Goal: Task Accomplishment & Management: Manage account settings

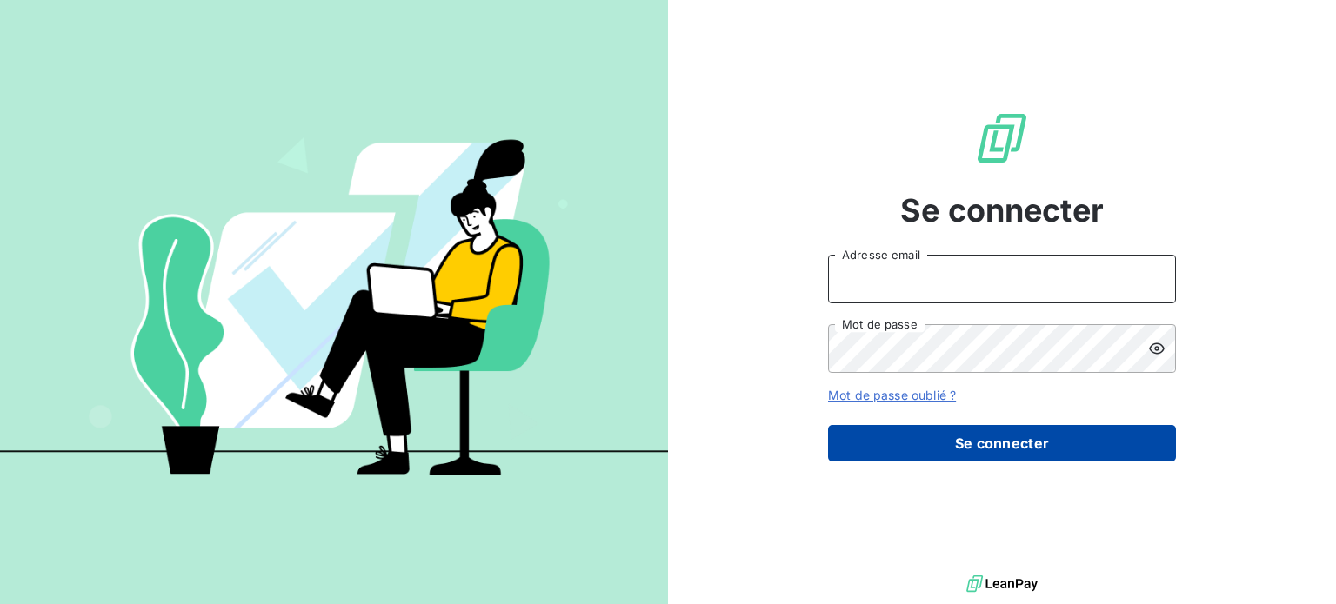
type input "[EMAIL_ADDRESS][DOMAIN_NAME]"
click at [954, 444] on button "Se connecter" at bounding box center [1002, 443] width 348 height 37
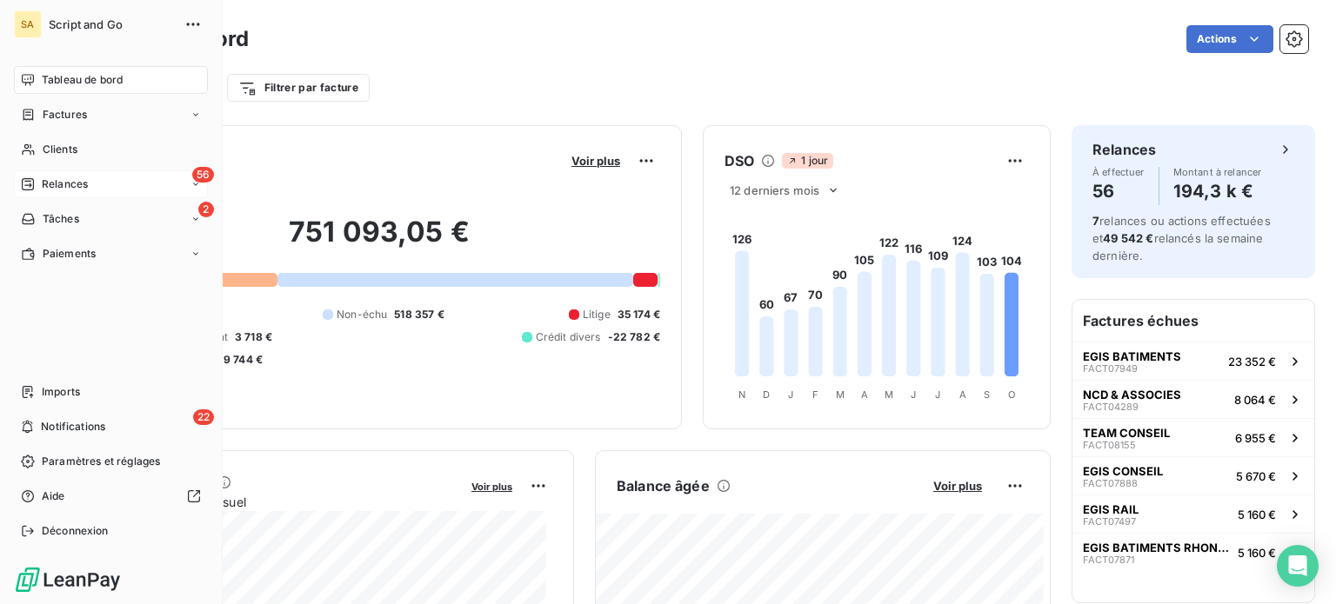
click at [83, 185] on span "Relances" at bounding box center [65, 185] width 46 height 16
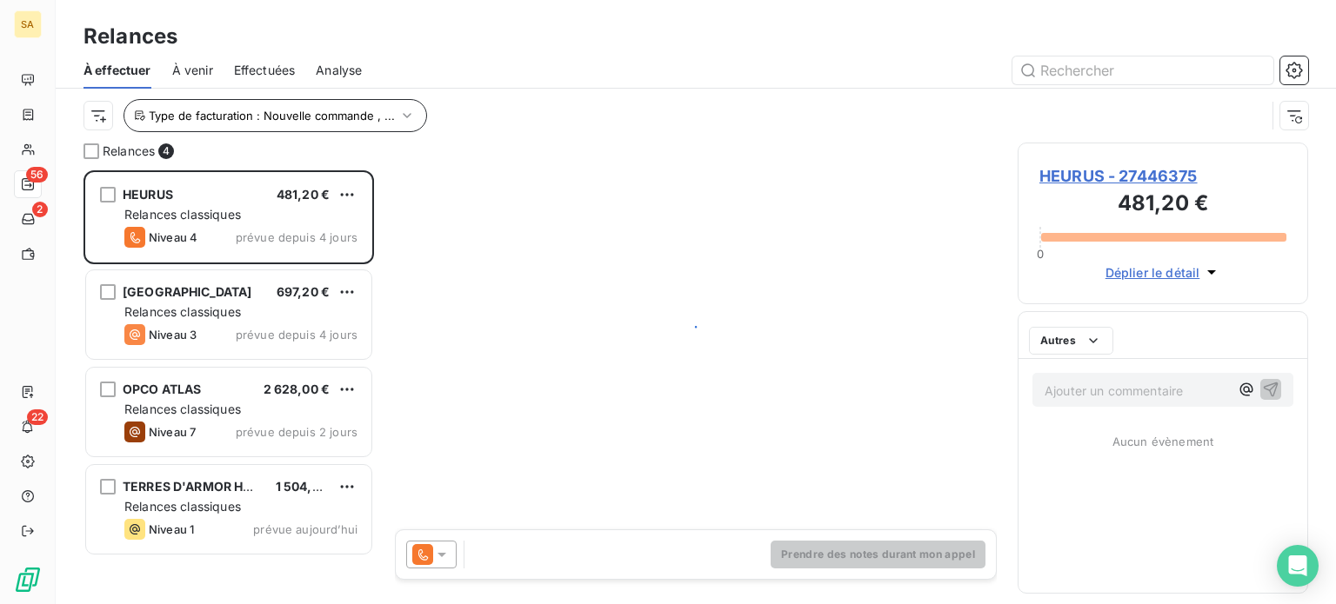
scroll to position [421, 277]
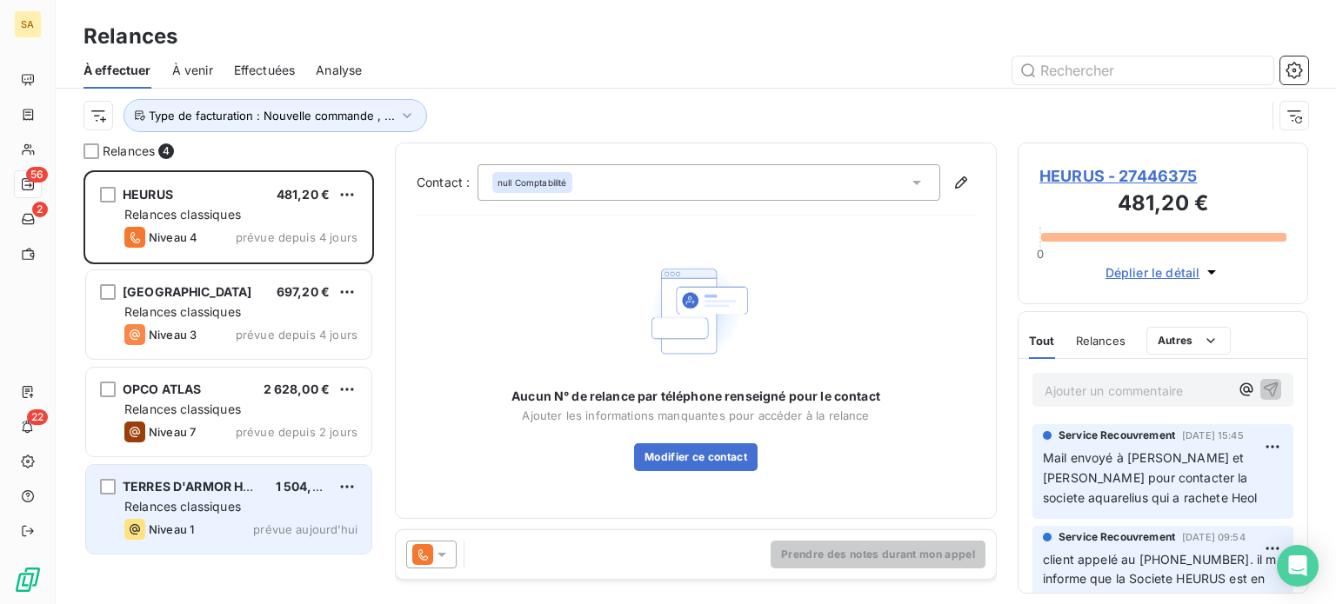
click at [240, 490] on span "TERRES D'ARMOR HABITAT" at bounding box center [205, 486] width 164 height 15
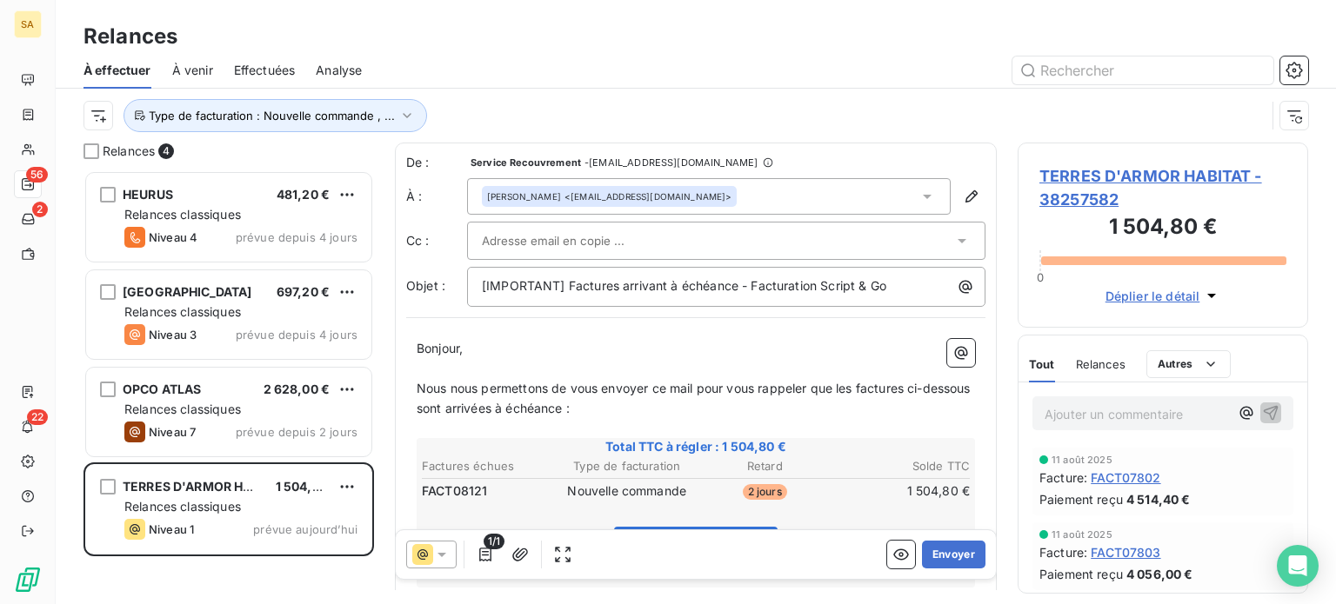
click at [754, 203] on div "[PERSON_NAME] <[EMAIL_ADDRESS][DOMAIN_NAME]>" at bounding box center [709, 196] width 484 height 37
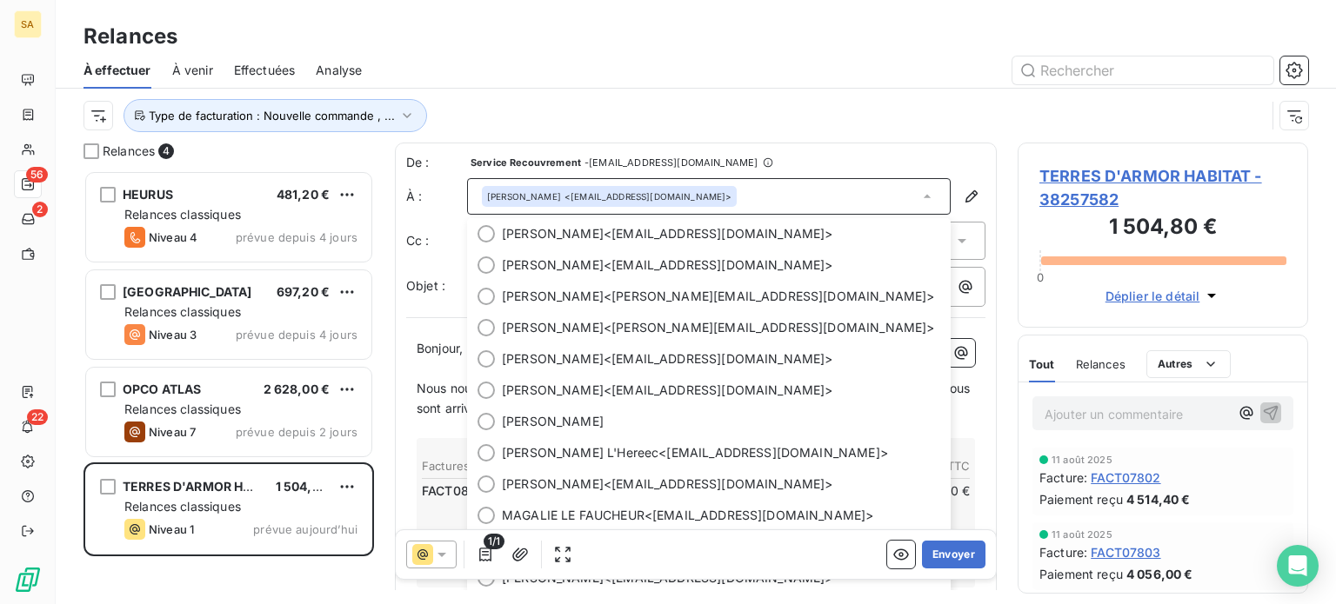
click at [454, 517] on div "Voir et payer la facture" at bounding box center [695, 550] width 553 height 75
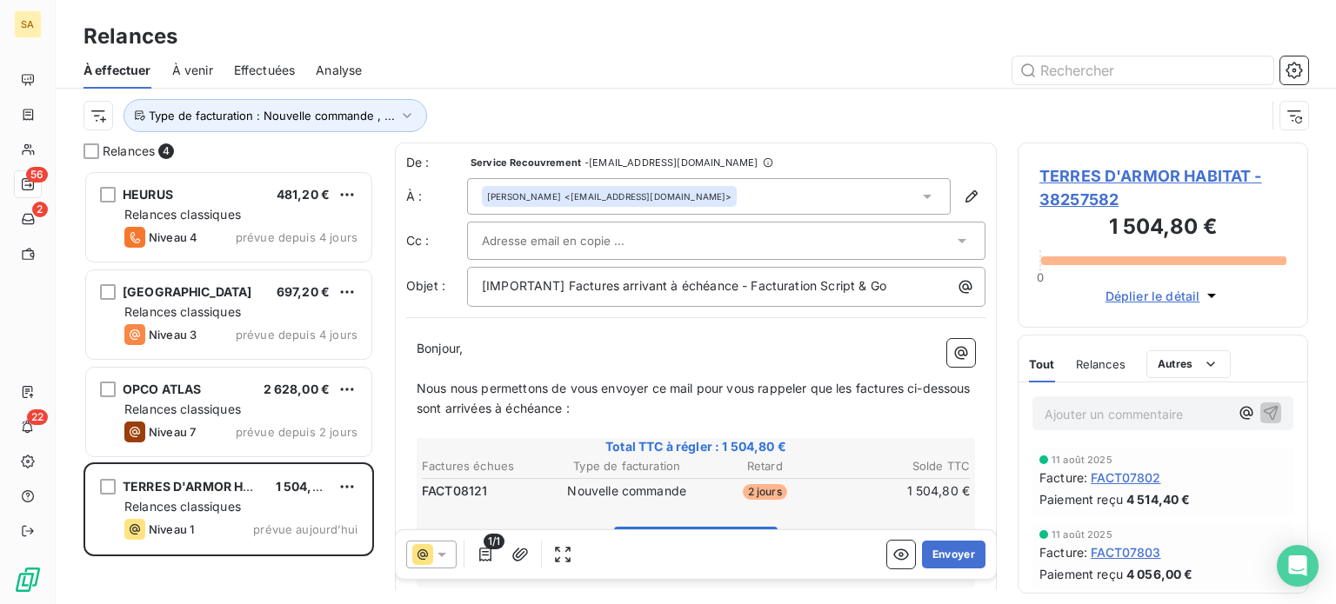
click at [685, 195] on div "[PERSON_NAME] <[EMAIL_ADDRESS][DOMAIN_NAME]>" at bounding box center [609, 196] width 244 height 12
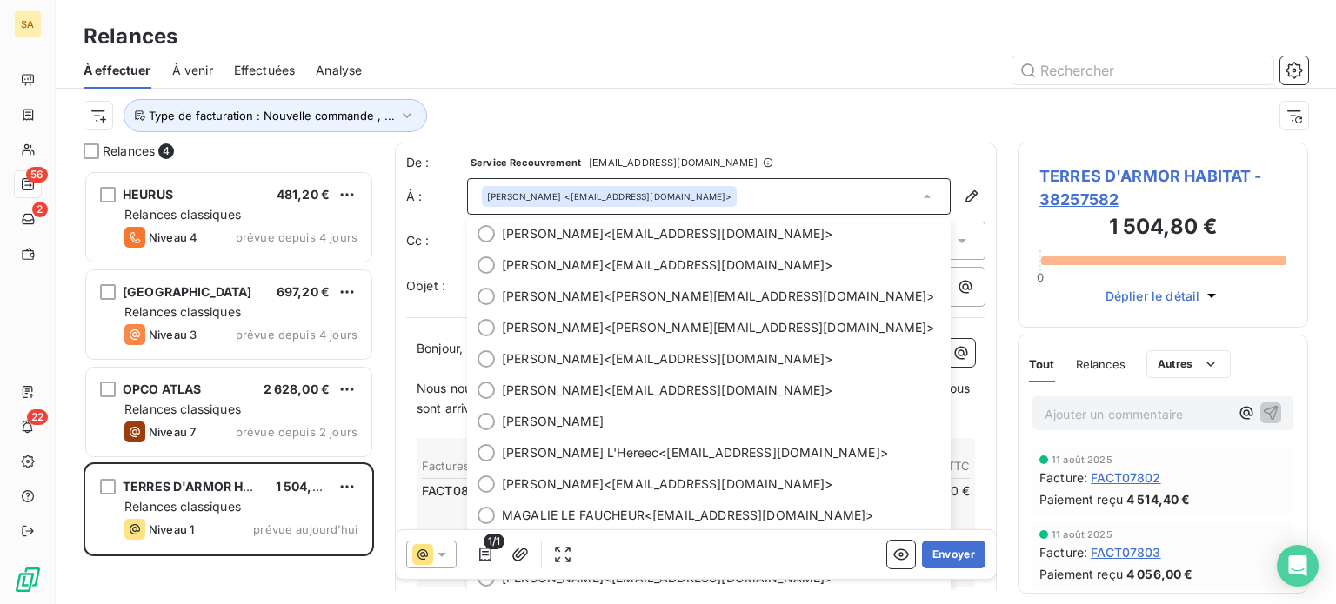
click at [895, 151] on div "De : Service Recouvrement - [EMAIL_ADDRESS][DOMAIN_NAME] À : [PERSON_NAME] <[EM…" at bounding box center [696, 585] width 602 height 885
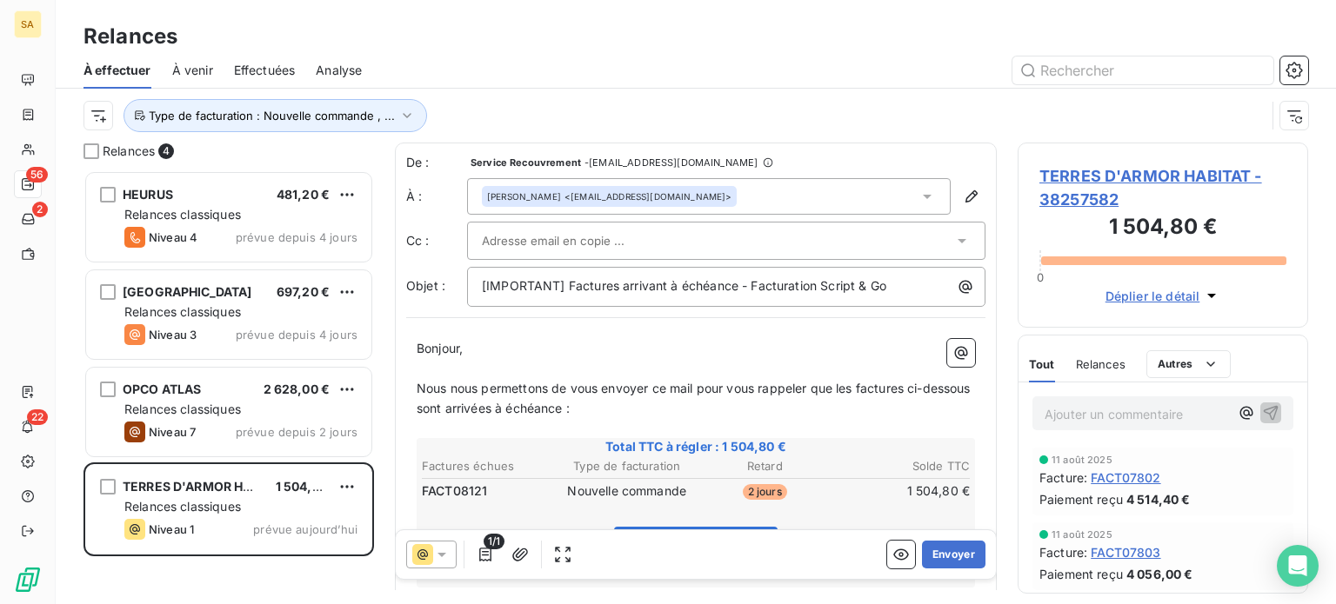
click at [674, 235] on div at bounding box center [717, 241] width 471 height 26
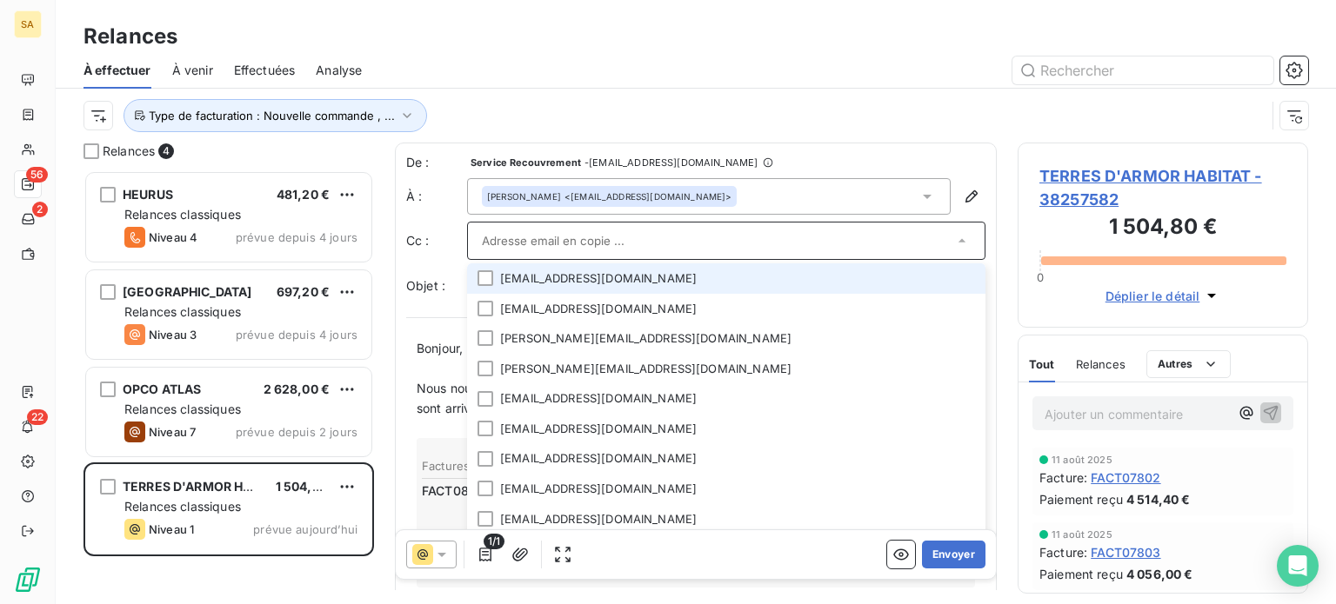
click at [918, 195] on icon at bounding box center [926, 196] width 17 height 17
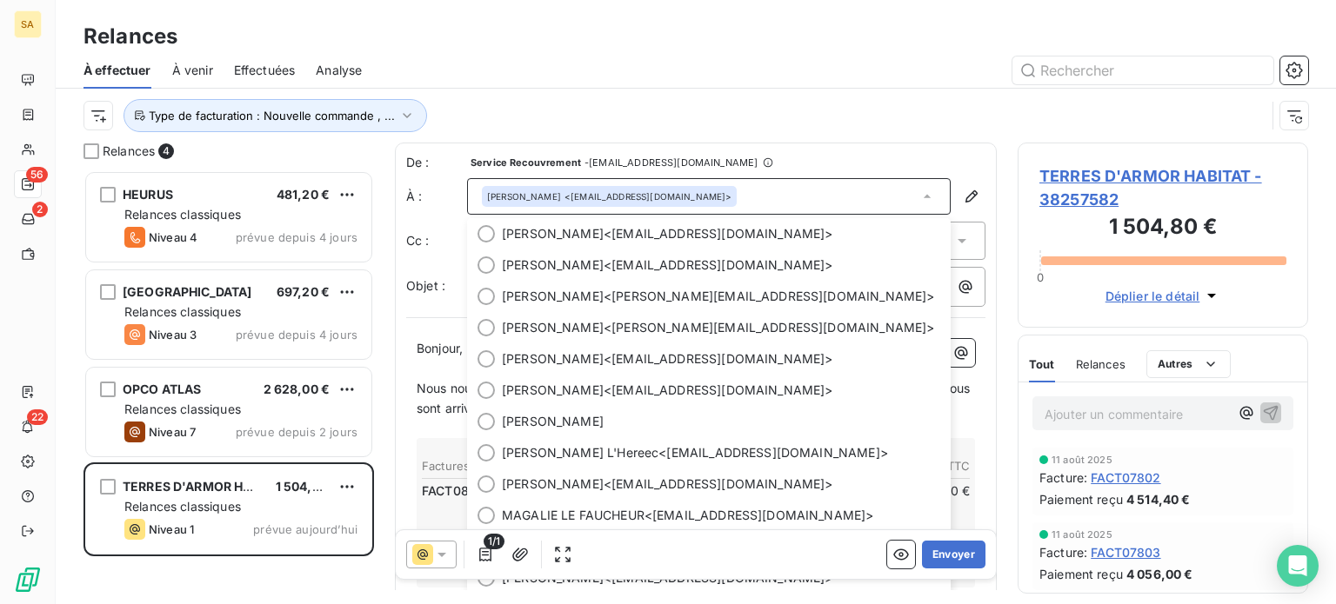
click at [941, 104] on div "Type de facturation : Nouvelle commande , ..." at bounding box center [674, 115] width 1182 height 33
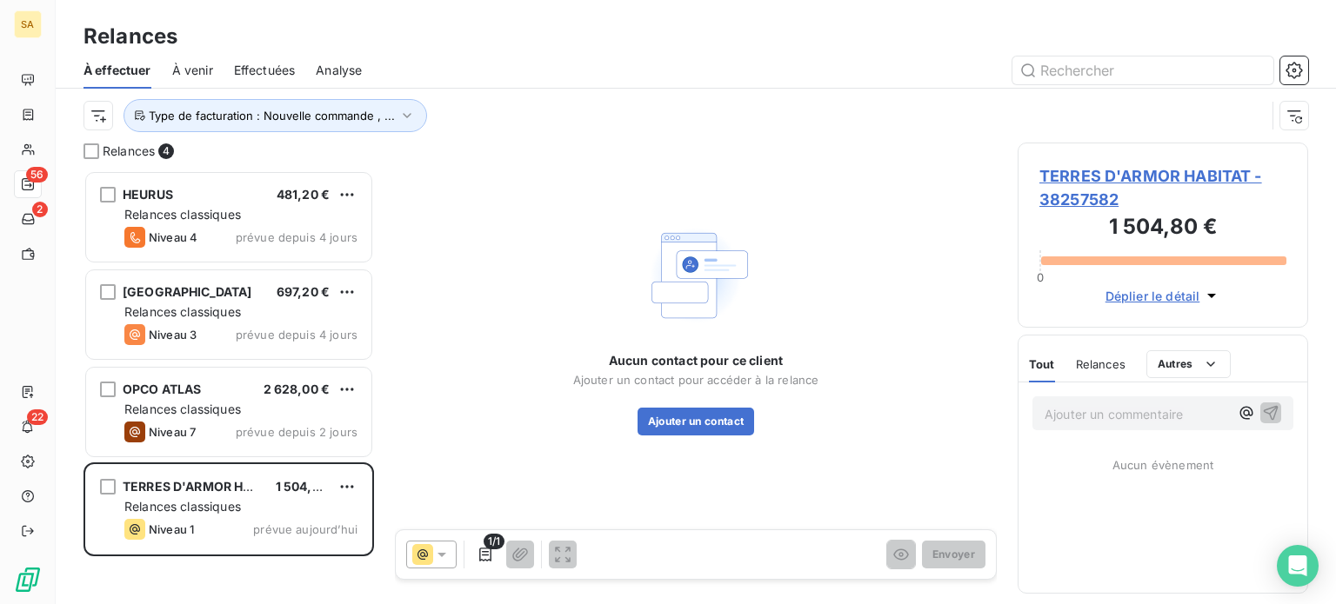
scroll to position [421, 277]
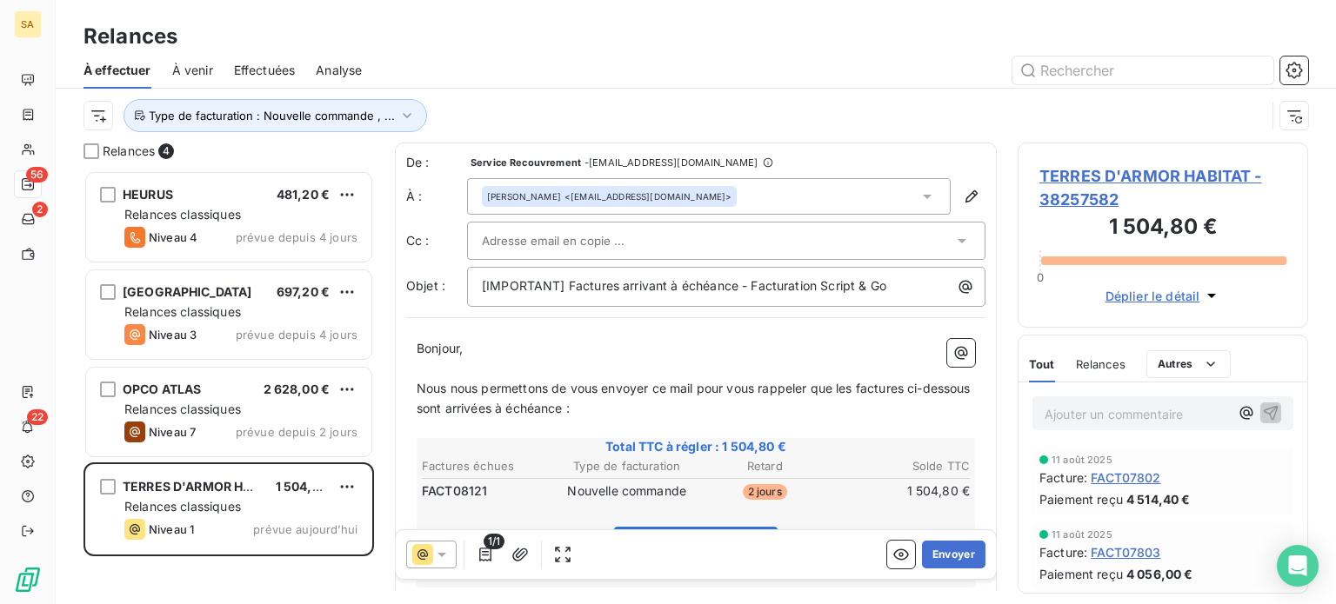
click at [798, 189] on div "[PERSON_NAME] <[EMAIL_ADDRESS][DOMAIN_NAME]>" at bounding box center [709, 196] width 484 height 37
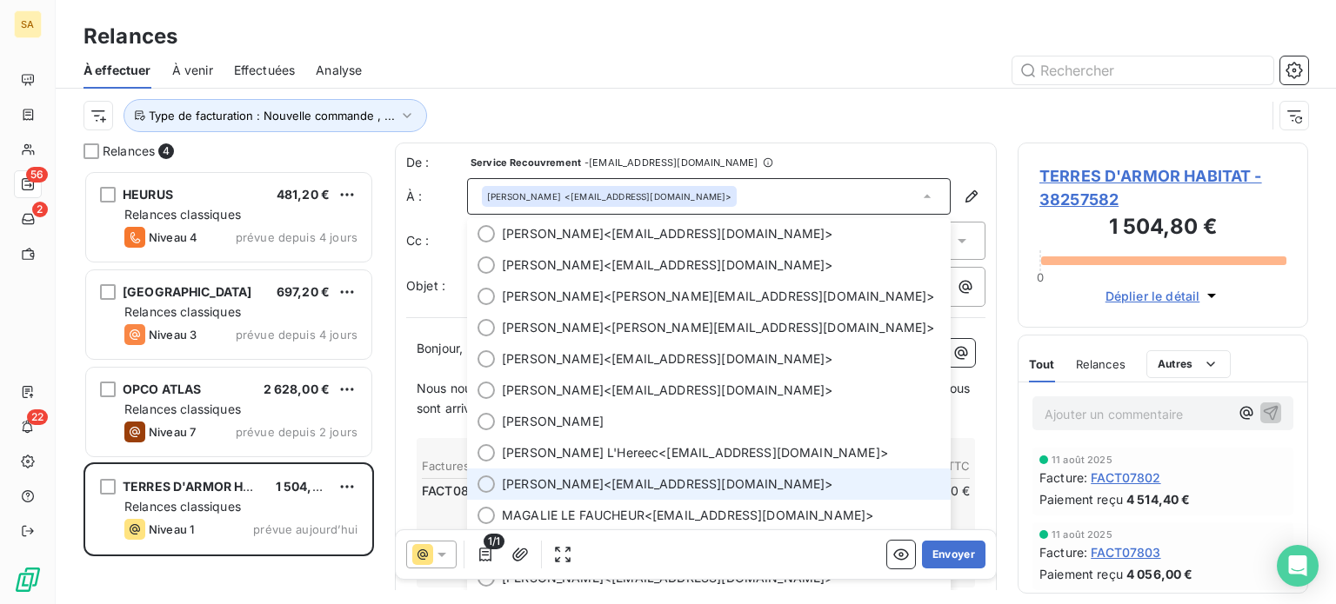
scroll to position [0, 0]
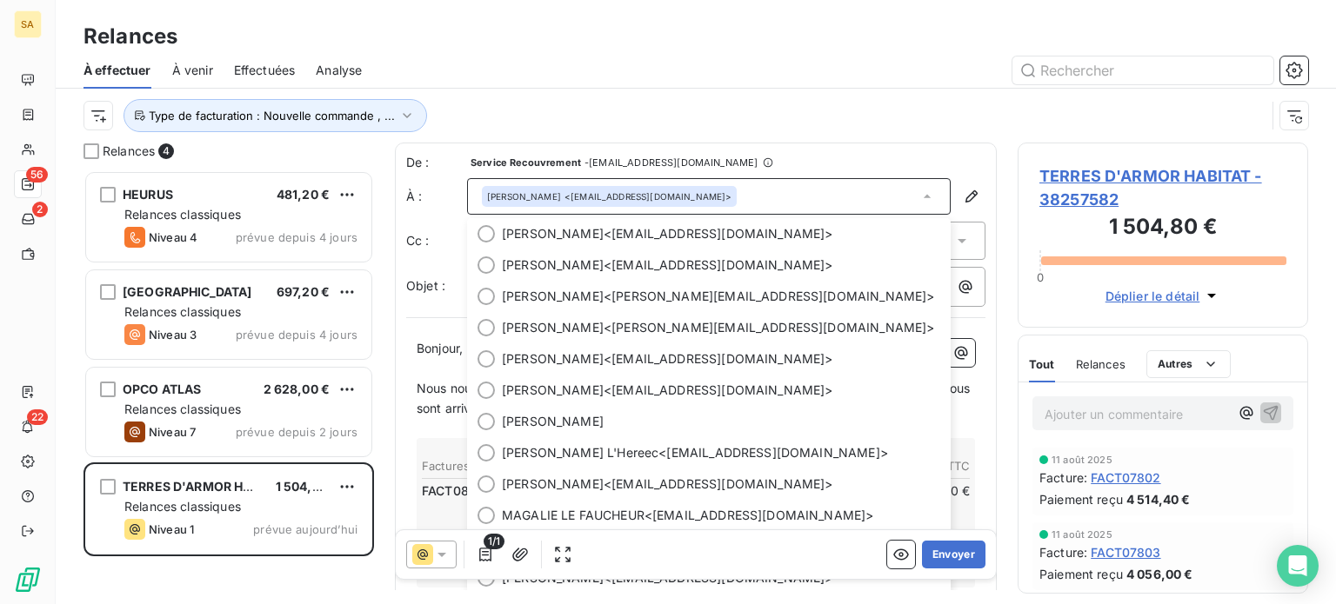
click at [887, 90] on div "Type de facturation : Nouvelle commande , ..." at bounding box center [695, 116] width 1225 height 54
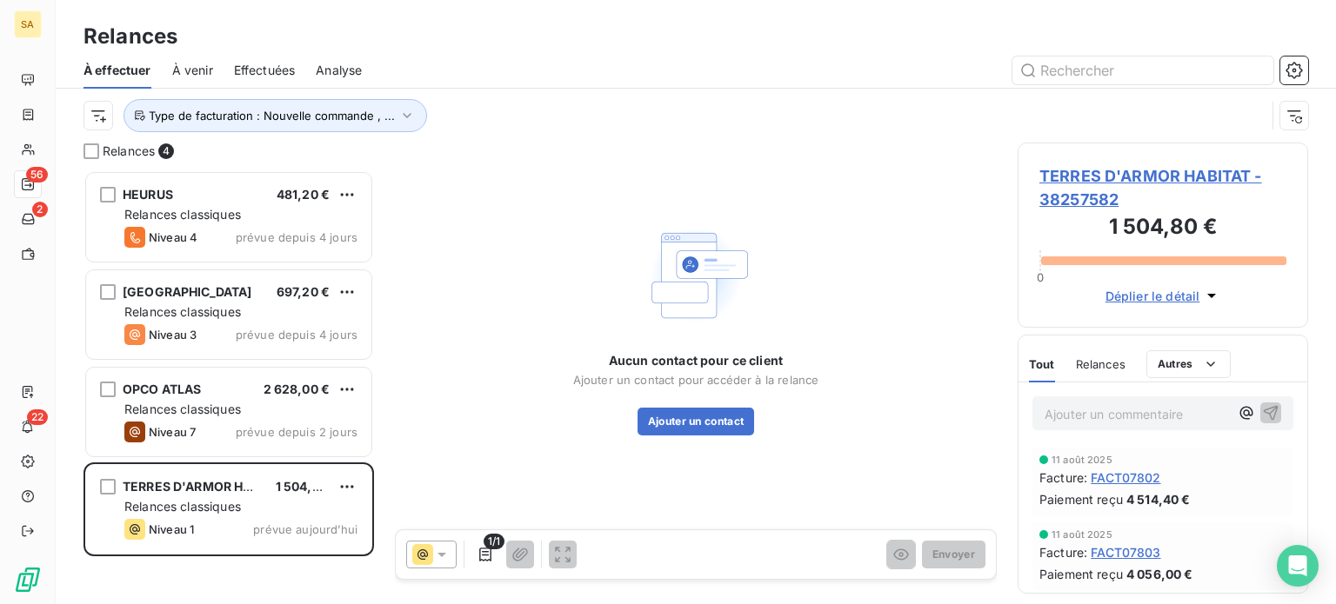
scroll to position [421, 277]
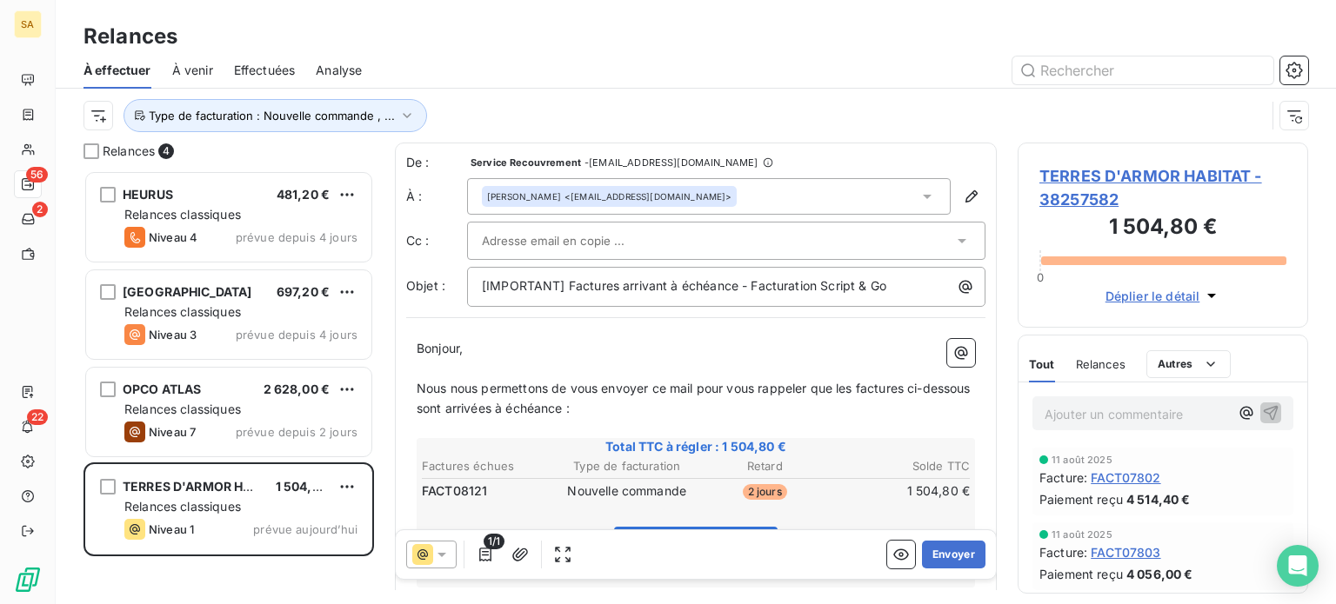
click at [871, 198] on div "[PERSON_NAME] <[EMAIL_ADDRESS][DOMAIN_NAME]>" at bounding box center [709, 196] width 484 height 37
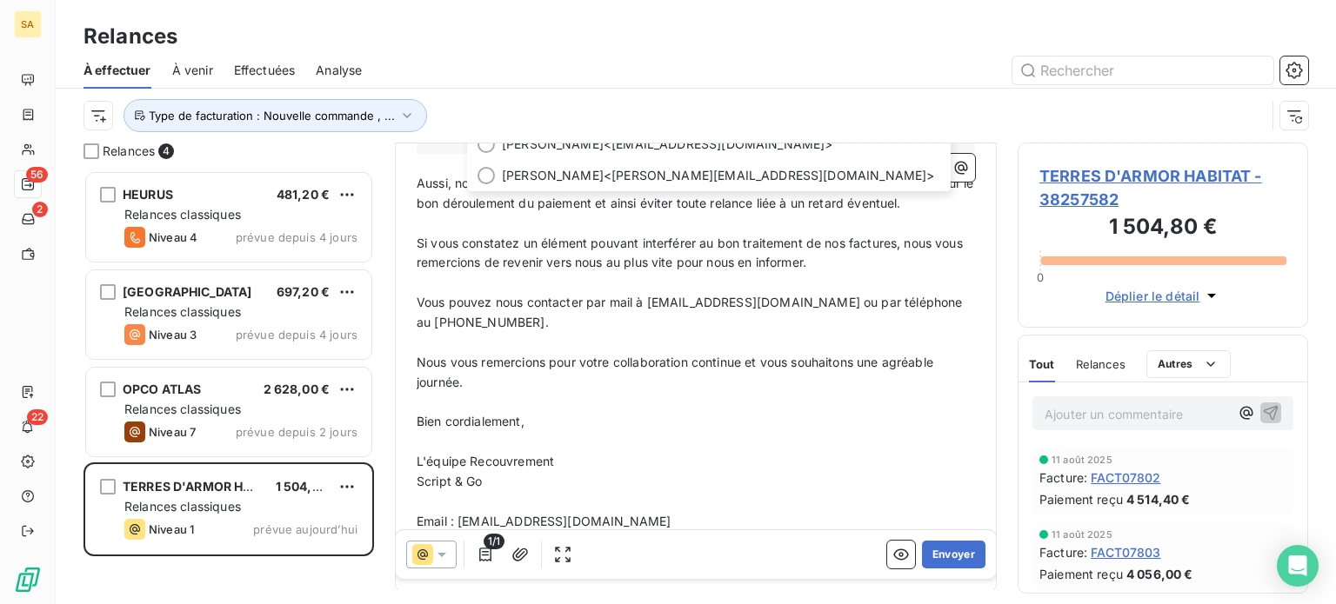
scroll to position [261, 0]
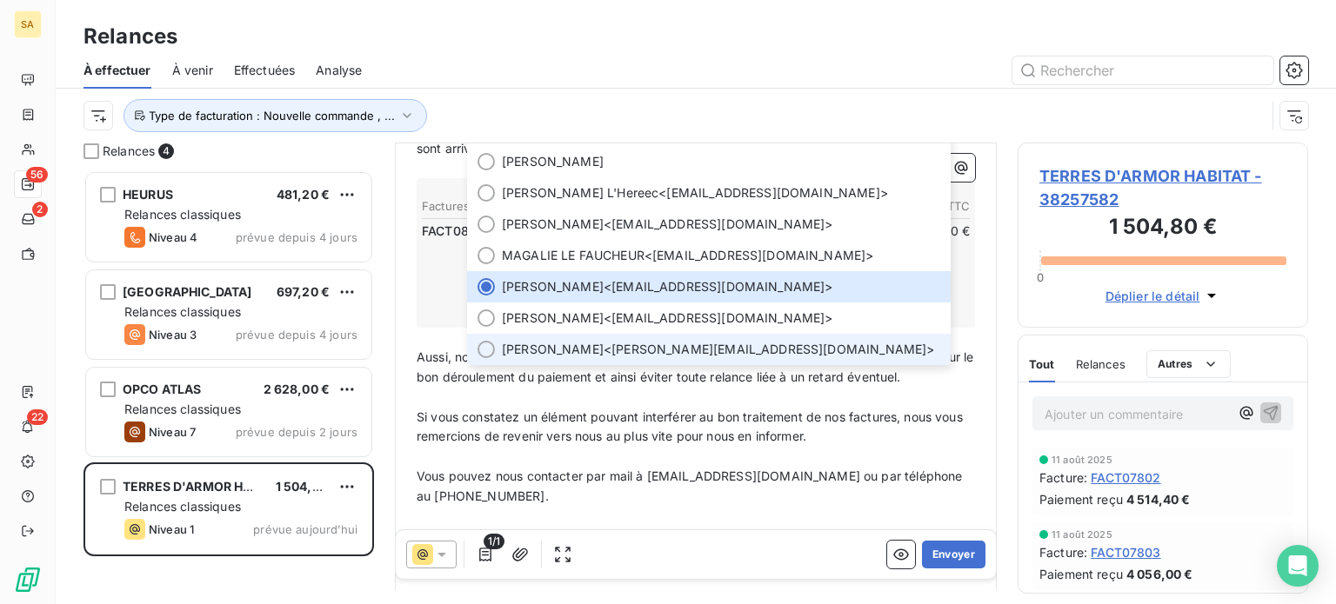
click at [487, 348] on div at bounding box center [485, 349] width 17 height 17
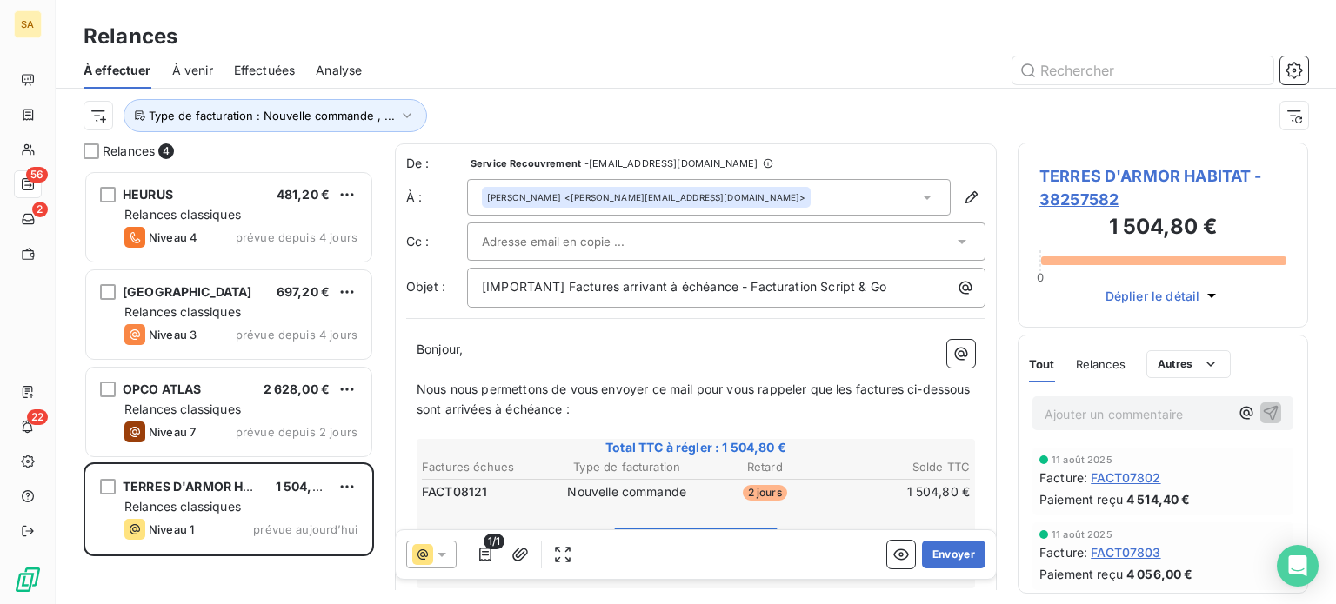
scroll to position [0, 0]
click at [692, 240] on div at bounding box center [717, 241] width 471 height 26
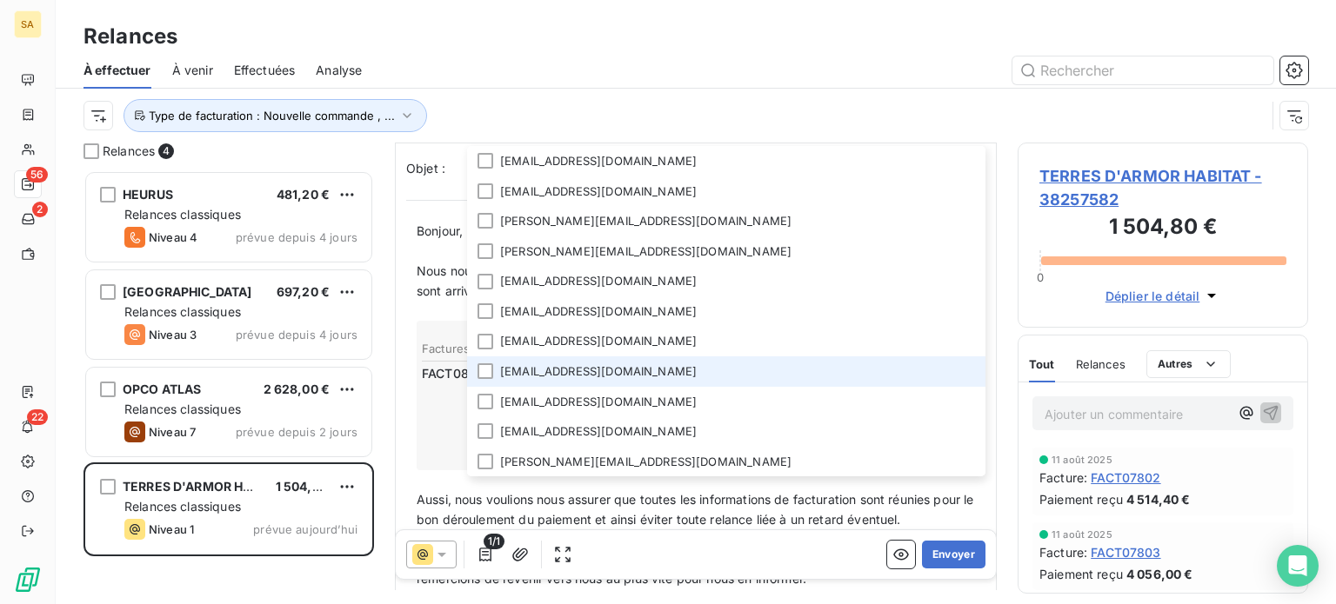
scroll to position [87, 0]
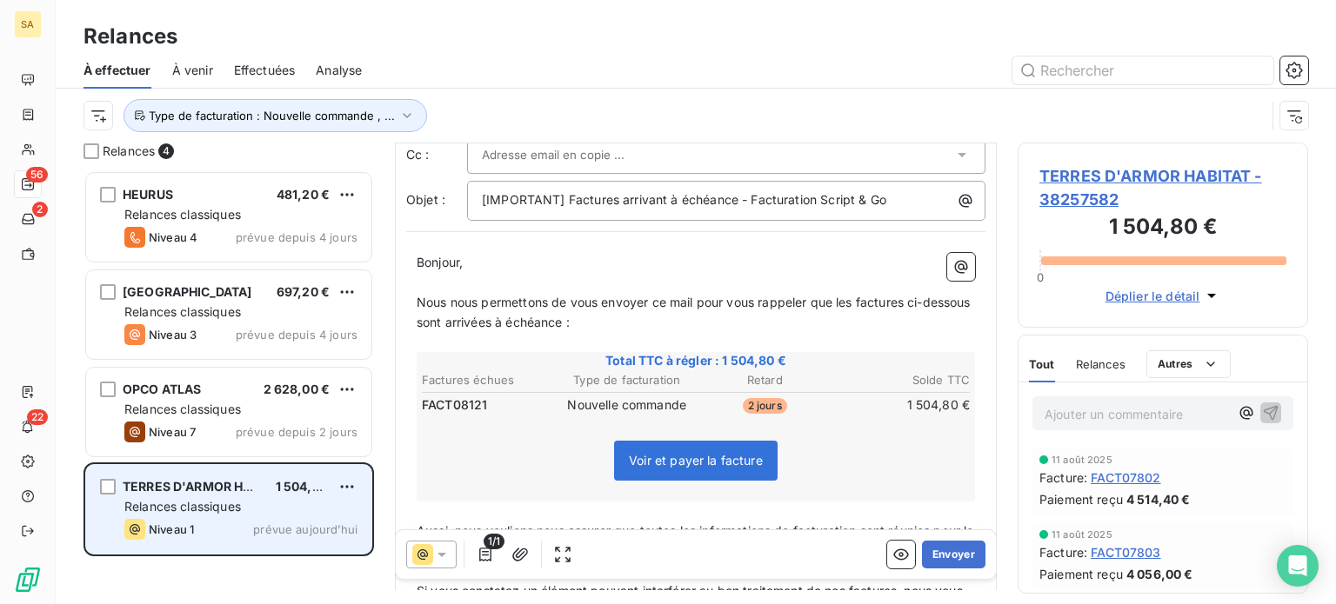
click at [216, 497] on div "TERRES D'ARMOR HABITAT 1 504,80 € Relances classiques Niveau 1 prévue aujourd’h…" at bounding box center [228, 509] width 285 height 89
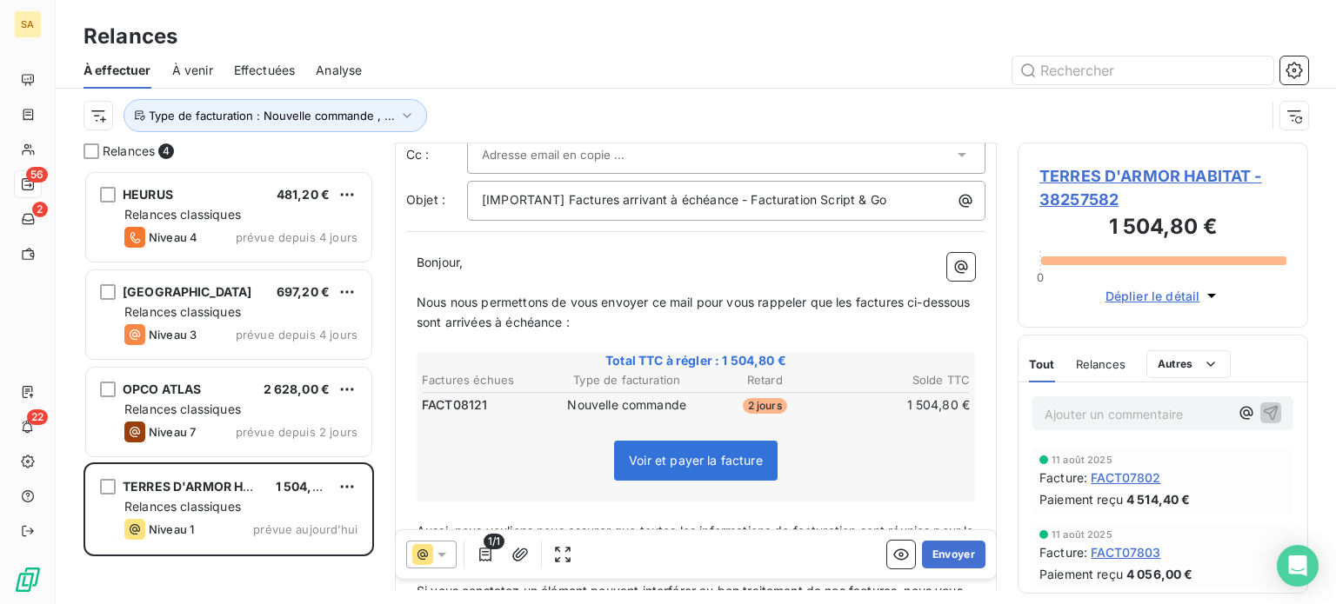
click at [1082, 194] on span "TERRES D'ARMOR HABITAT - 38257582" at bounding box center [1162, 187] width 247 height 47
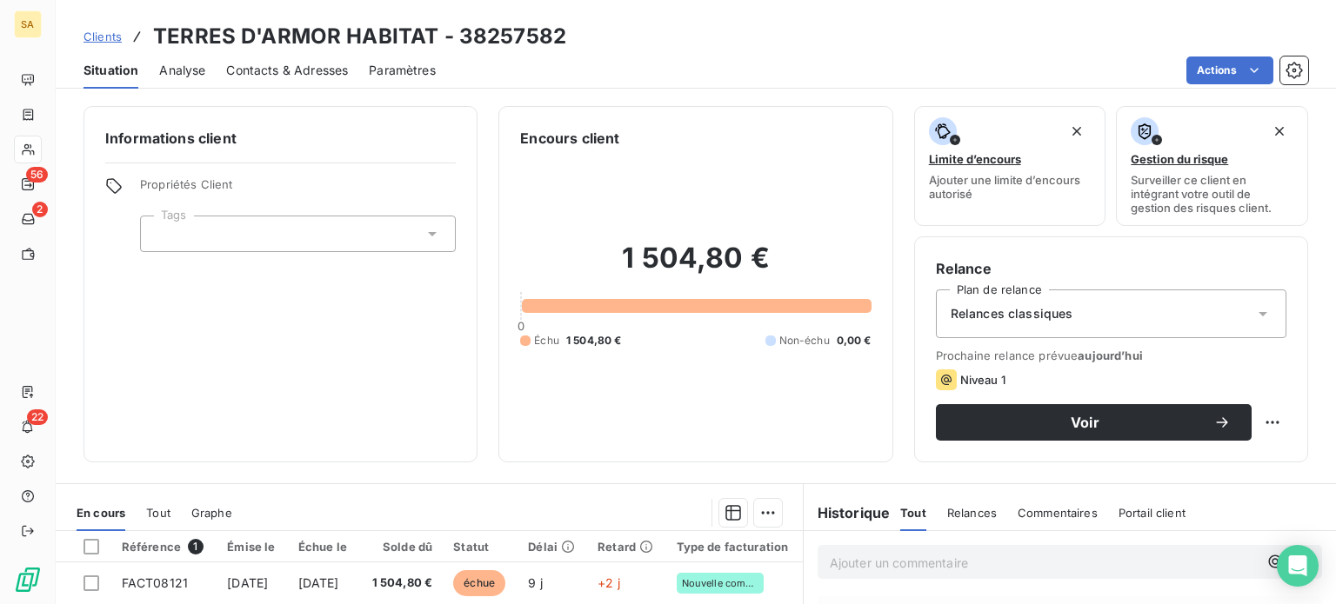
click at [275, 65] on span "Contacts & Adresses" at bounding box center [287, 70] width 122 height 17
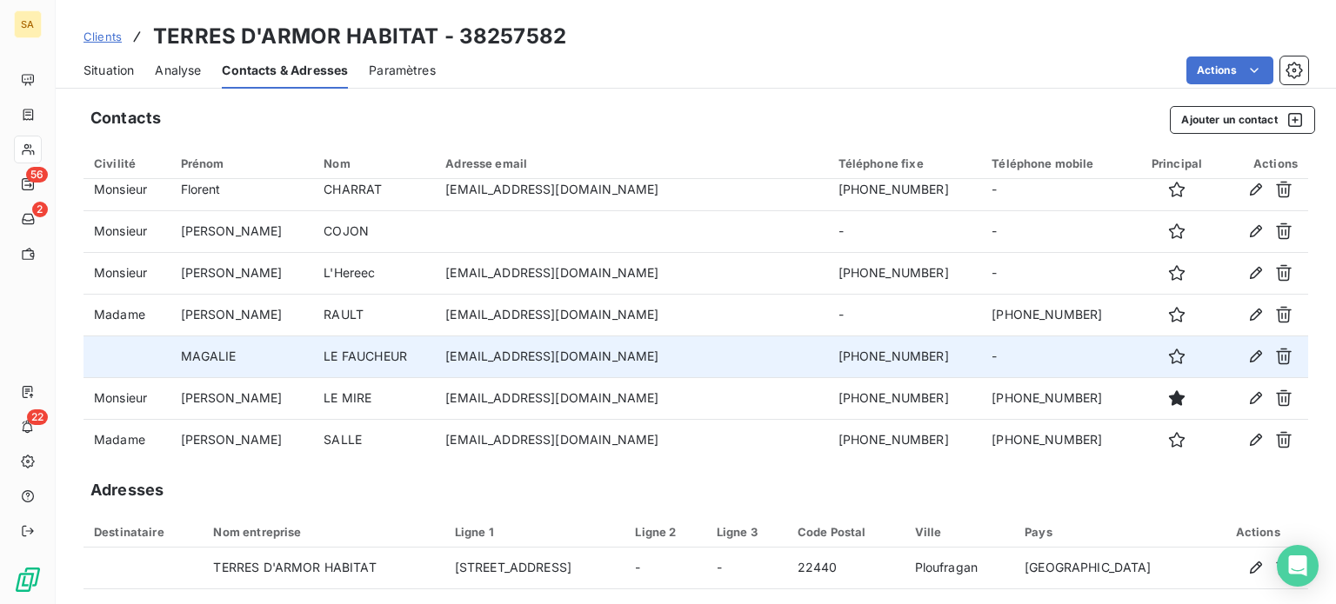
scroll to position [271, 0]
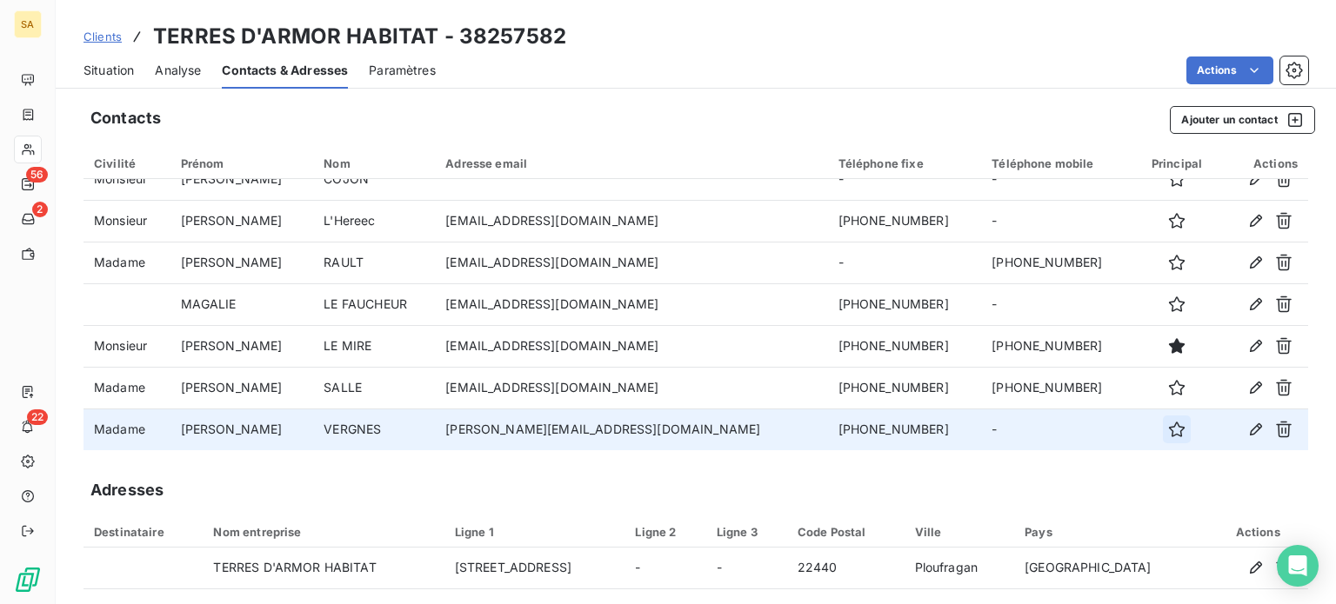
click at [1163, 438] on button "button" at bounding box center [1177, 430] width 28 height 28
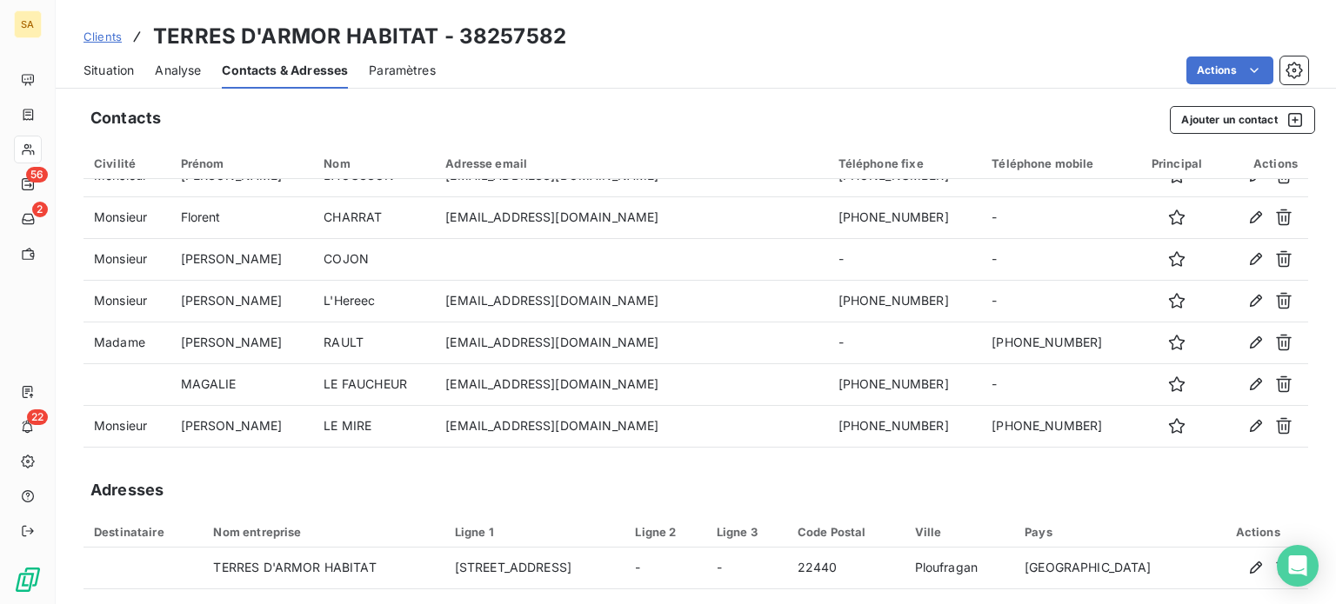
scroll to position [97, 0]
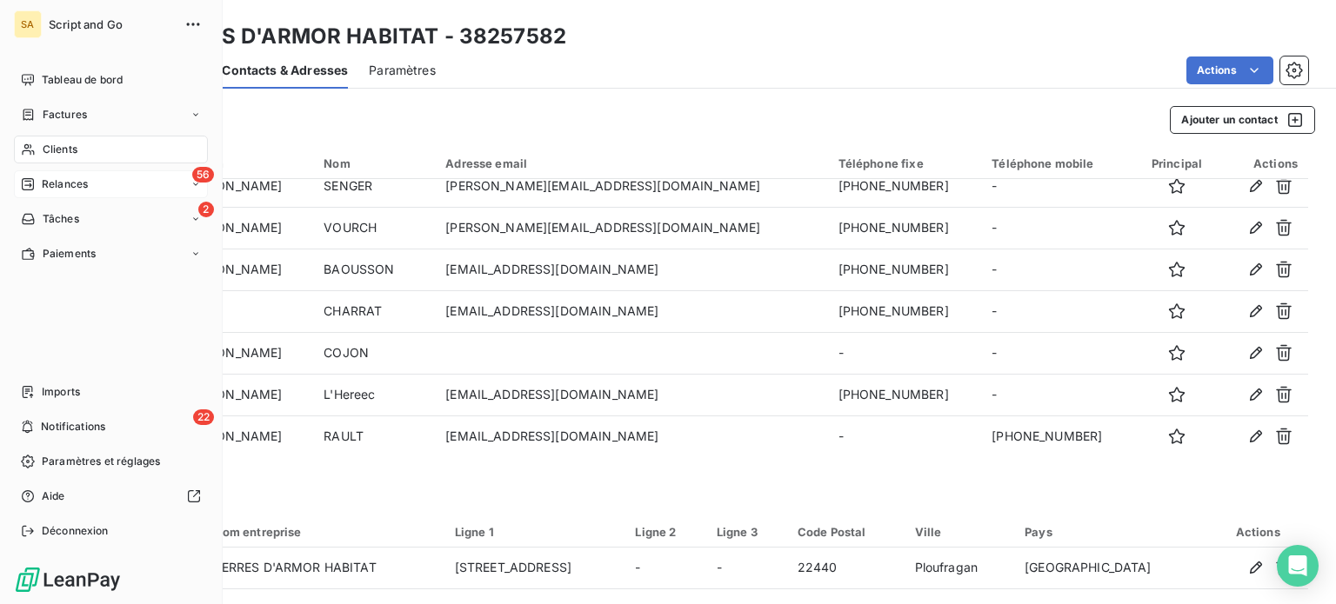
click at [70, 187] on span "Relances" at bounding box center [65, 185] width 46 height 16
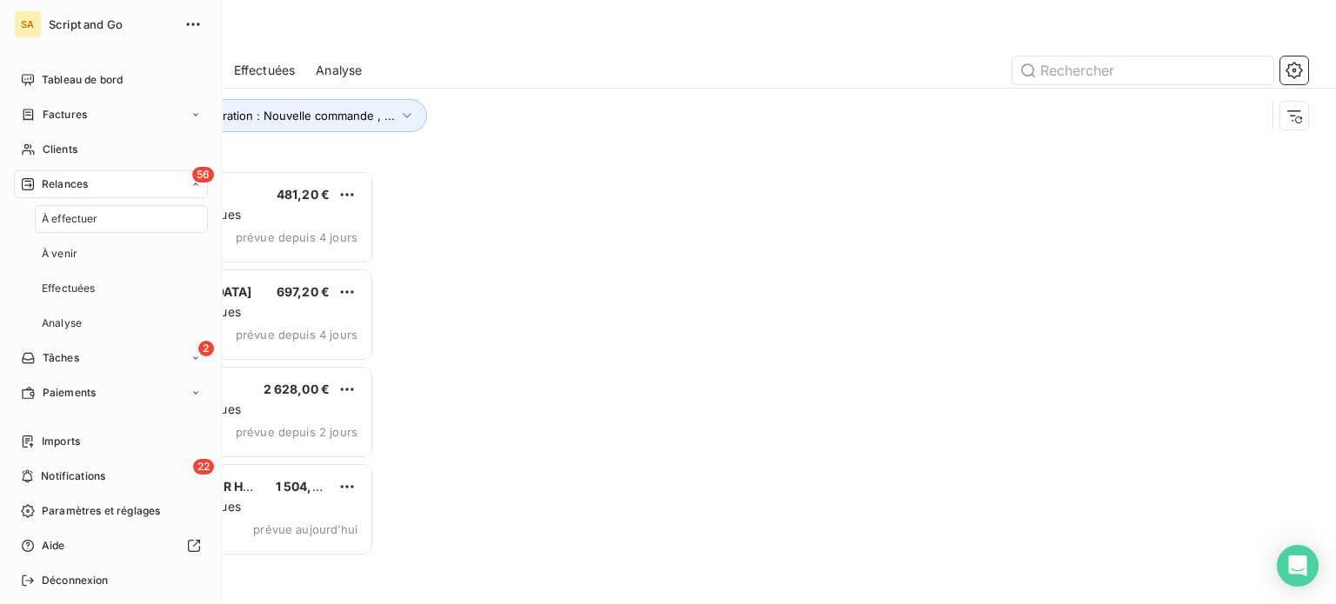
scroll to position [421, 277]
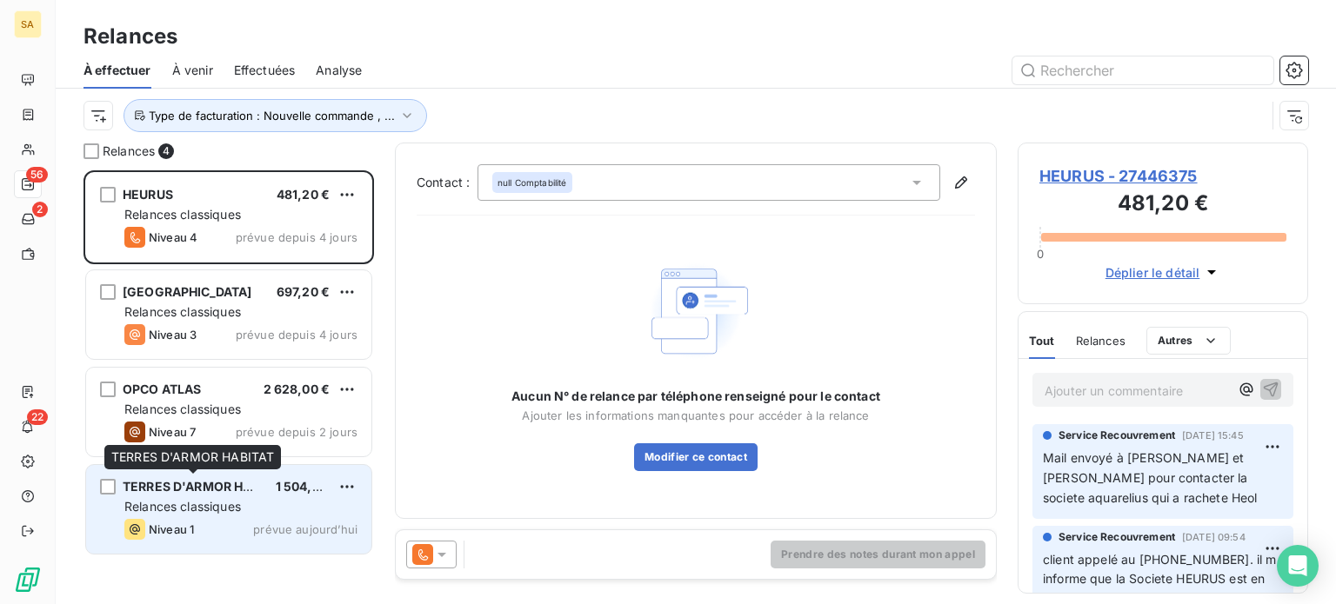
click at [235, 493] on span "TERRES D'ARMOR HABITAT" at bounding box center [205, 486] width 164 height 15
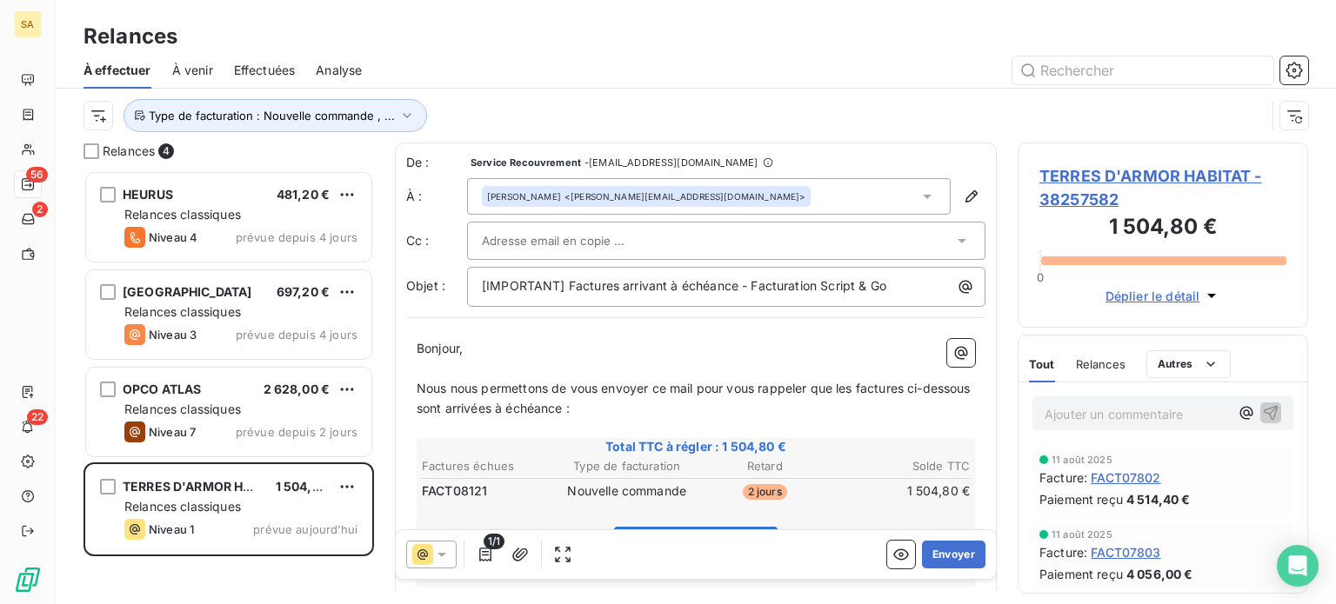
click at [748, 246] on div at bounding box center [717, 241] width 471 height 26
click at [959, 126] on div "Type de facturation : Nouvelle commande , ..." at bounding box center [674, 115] width 1182 height 33
click at [716, 235] on div at bounding box center [717, 241] width 471 height 26
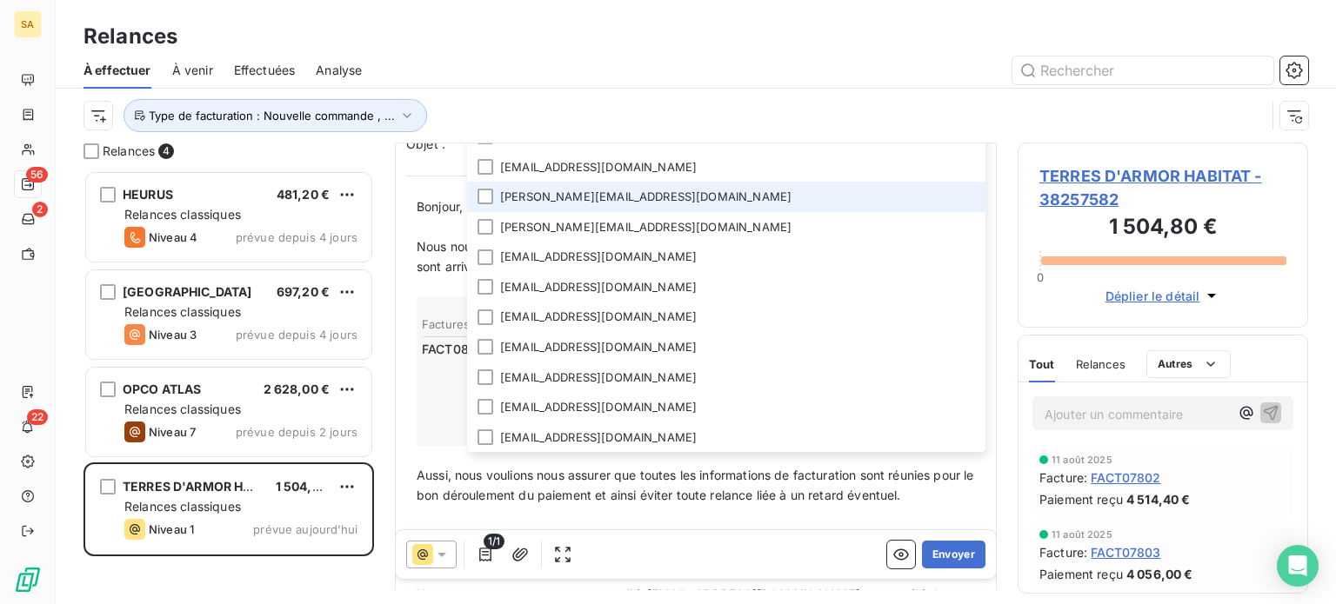
scroll to position [174, 0]
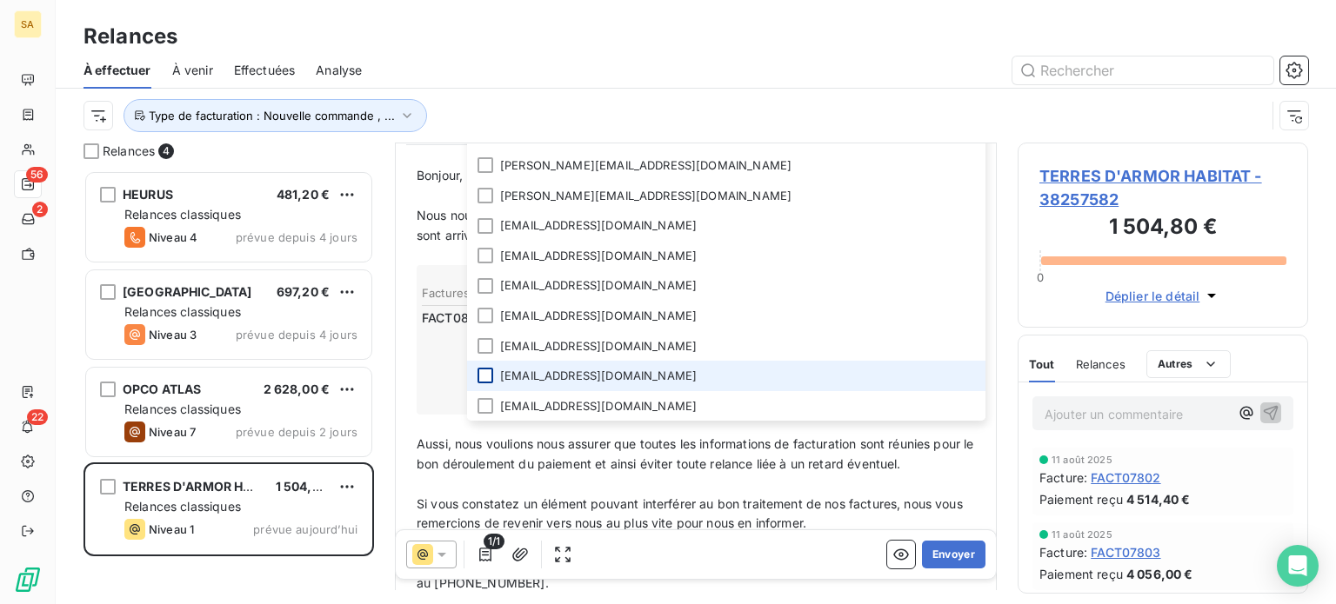
click at [484, 375] on div at bounding box center [485, 376] width 16 height 16
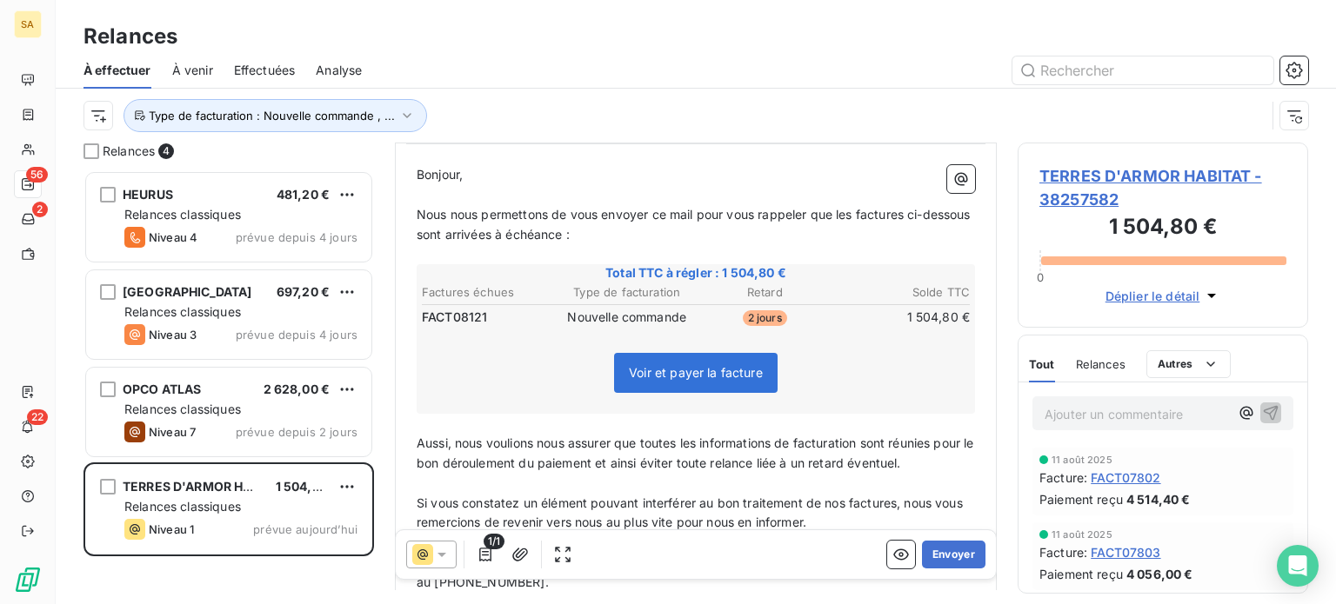
click at [946, 488] on p "﻿" at bounding box center [696, 484] width 558 height 20
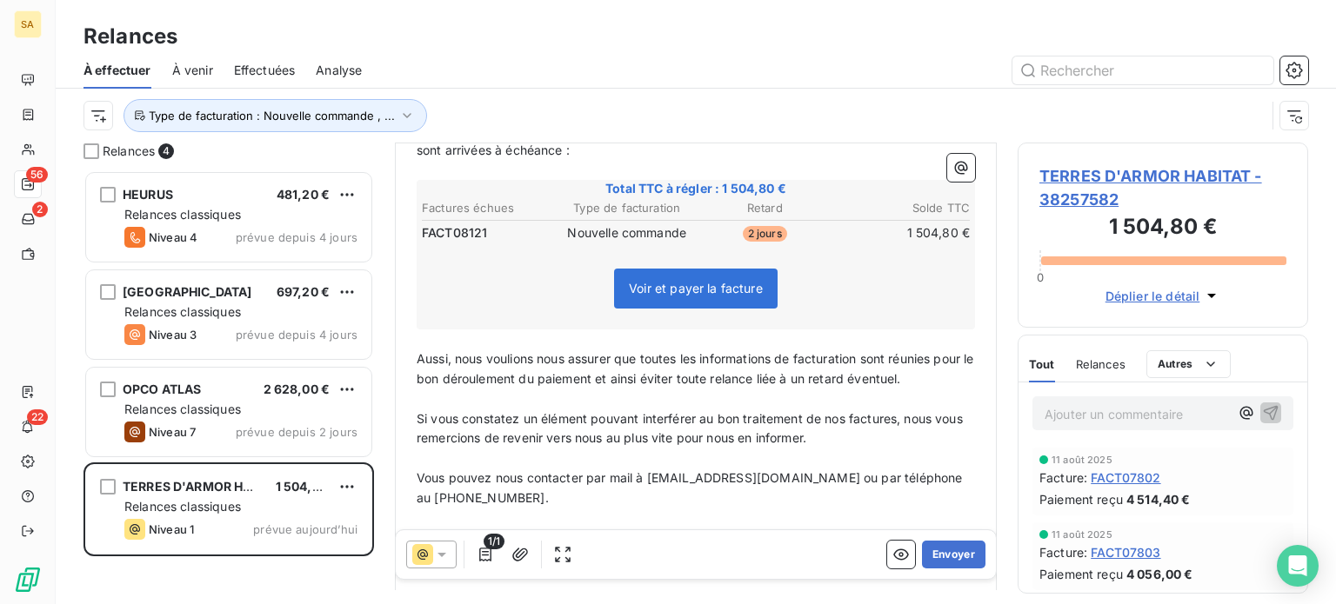
scroll to position [435, 0]
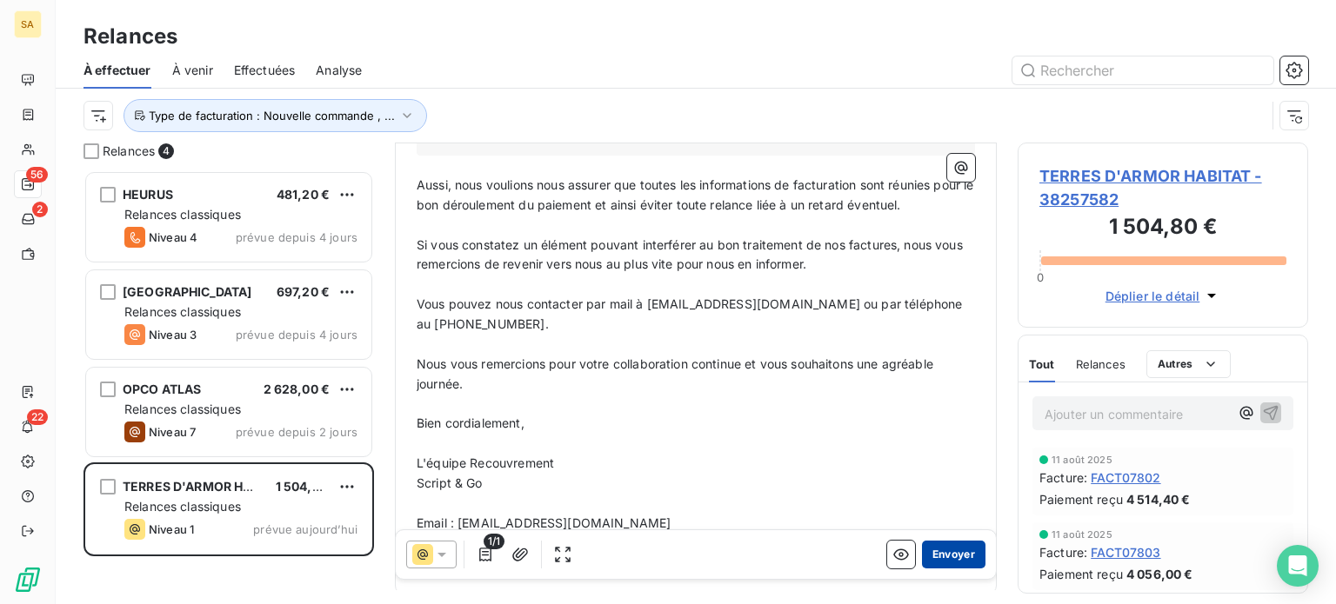
click at [922, 549] on button "Envoyer" at bounding box center [953, 555] width 63 height 28
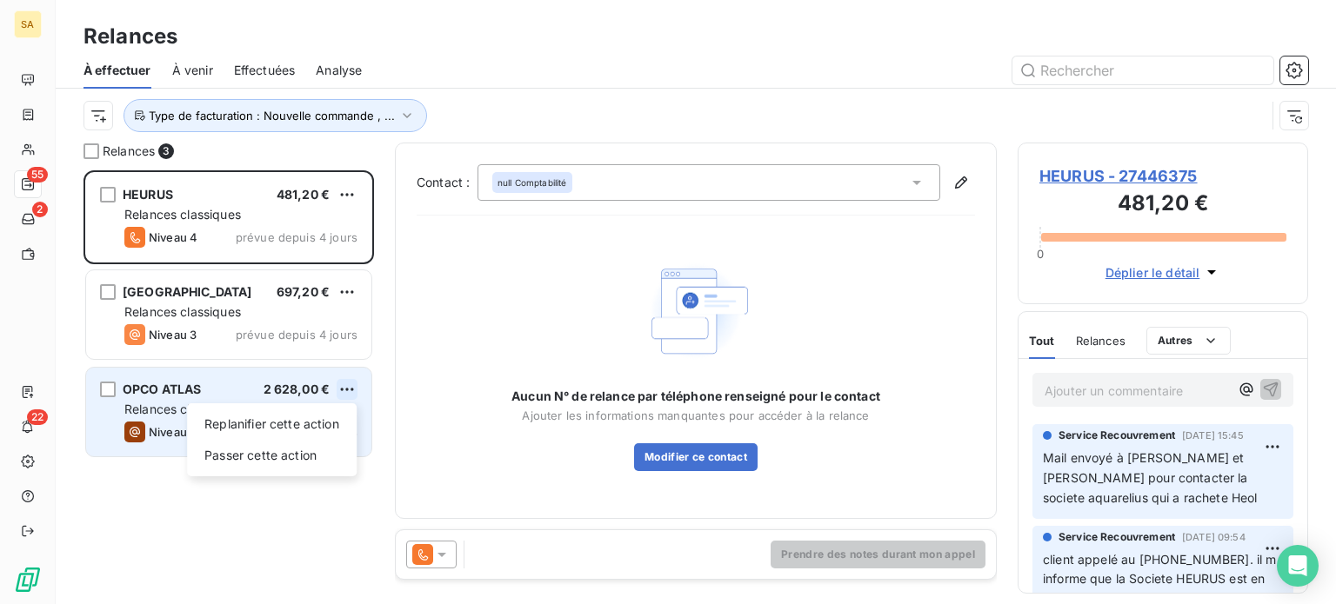
click at [340, 386] on html "SA 55 2 22 Relances À effectuer À venir Effectuées Analyse Type de facturation …" at bounding box center [668, 302] width 1336 height 604
click at [302, 431] on div "Replanifier cette action" at bounding box center [272, 425] width 156 height 28
select select "9"
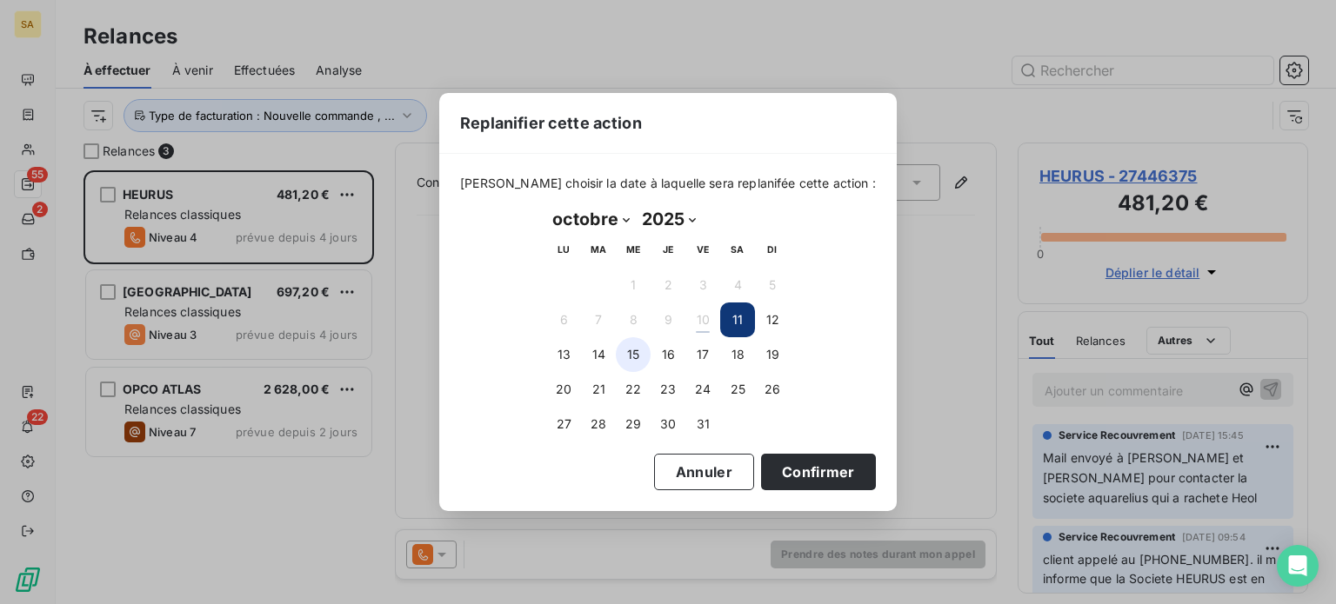
click at [638, 354] on button "15" at bounding box center [633, 354] width 35 height 35
click at [765, 458] on button "Confirmer" at bounding box center [818, 472] width 115 height 37
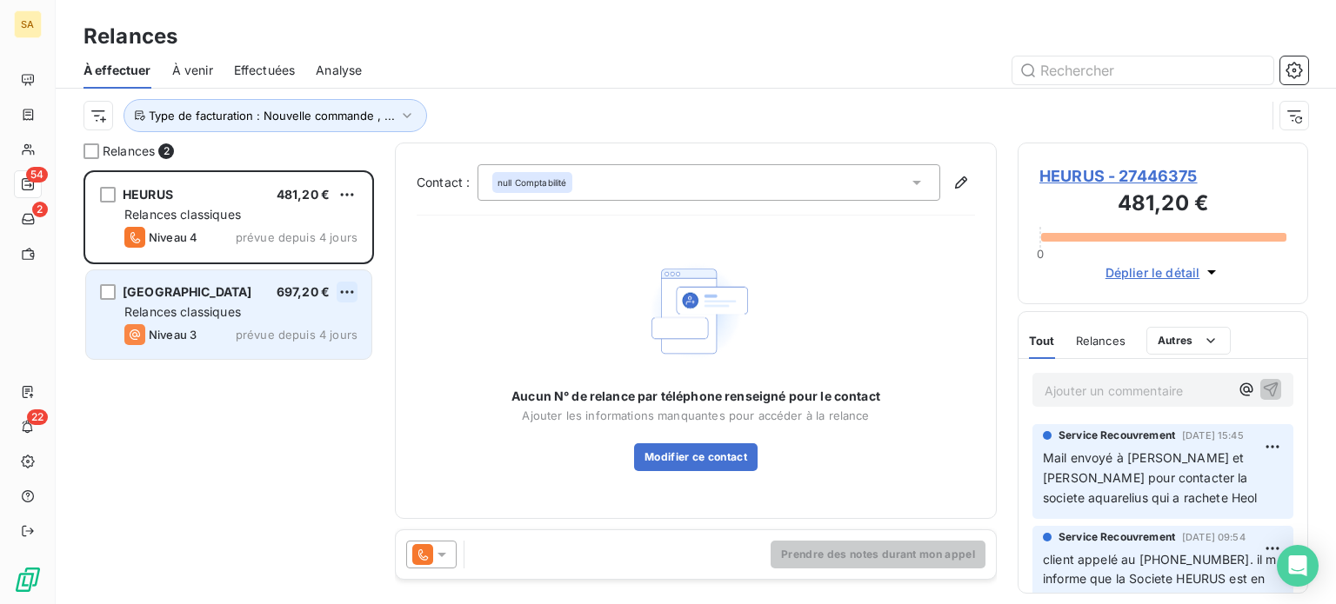
click at [351, 291] on html "SA 54 2 22 Relances À effectuer À venir Effectuées Analyse Type de facturation …" at bounding box center [668, 302] width 1336 height 604
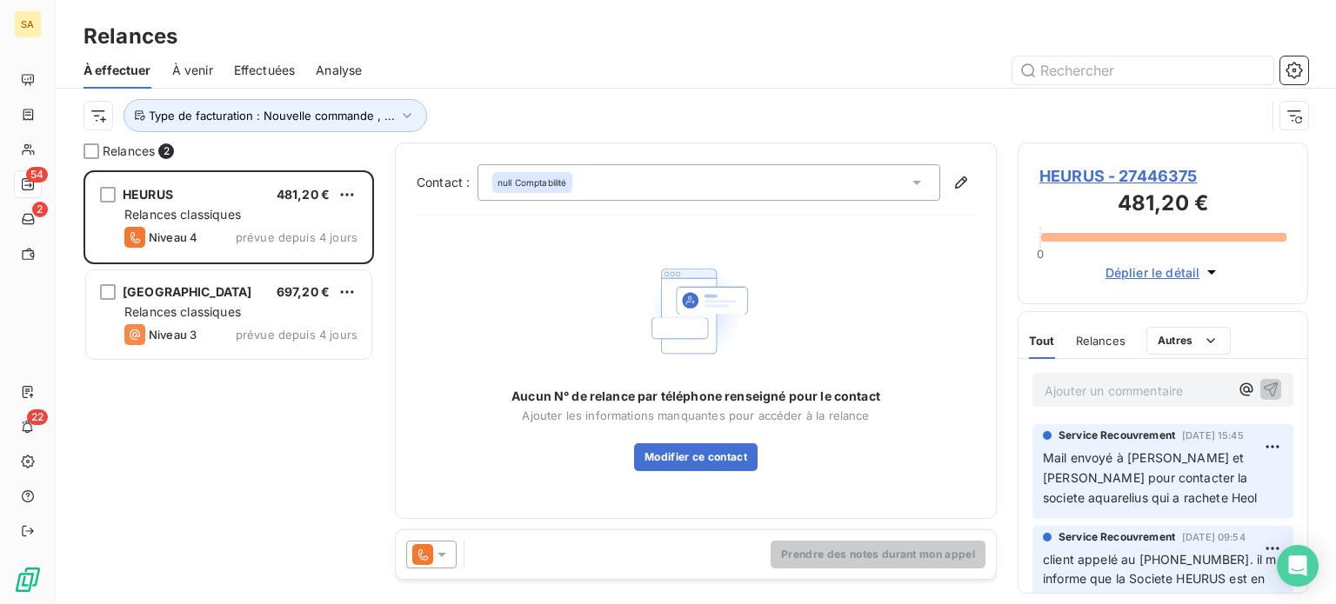
click at [576, 93] on html "SA 54 2 22 Relances À effectuer À venir Effectuées Analyse Type de facturation …" at bounding box center [668, 302] width 1336 height 604
